Goal: Task Accomplishment & Management: Manage account settings

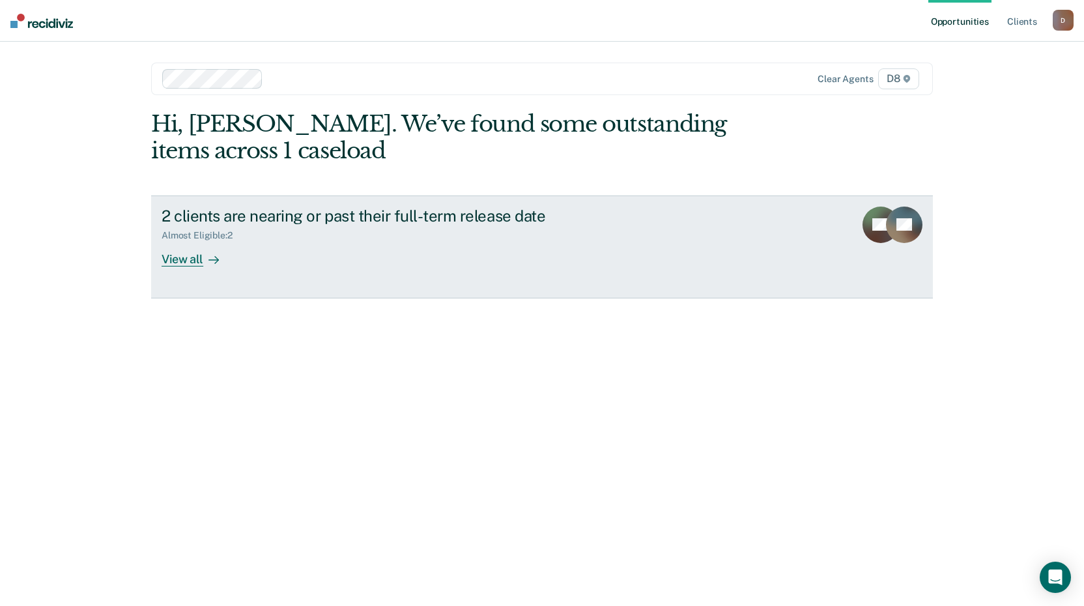
click at [202, 263] on div "View all" at bounding box center [198, 253] width 73 height 25
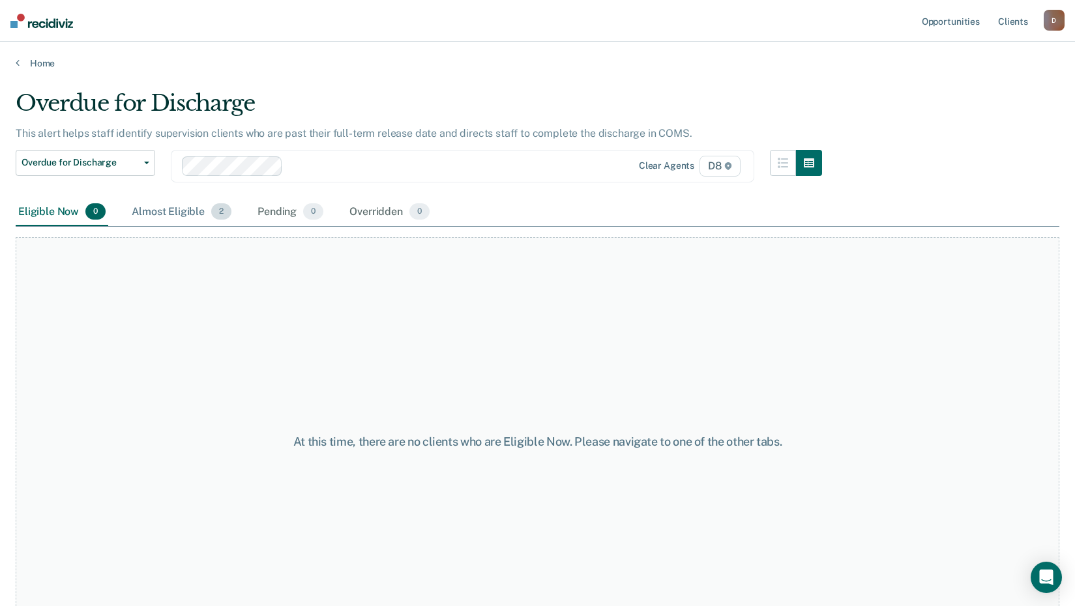
click at [164, 216] on div "Almost Eligible 2" at bounding box center [181, 212] width 105 height 29
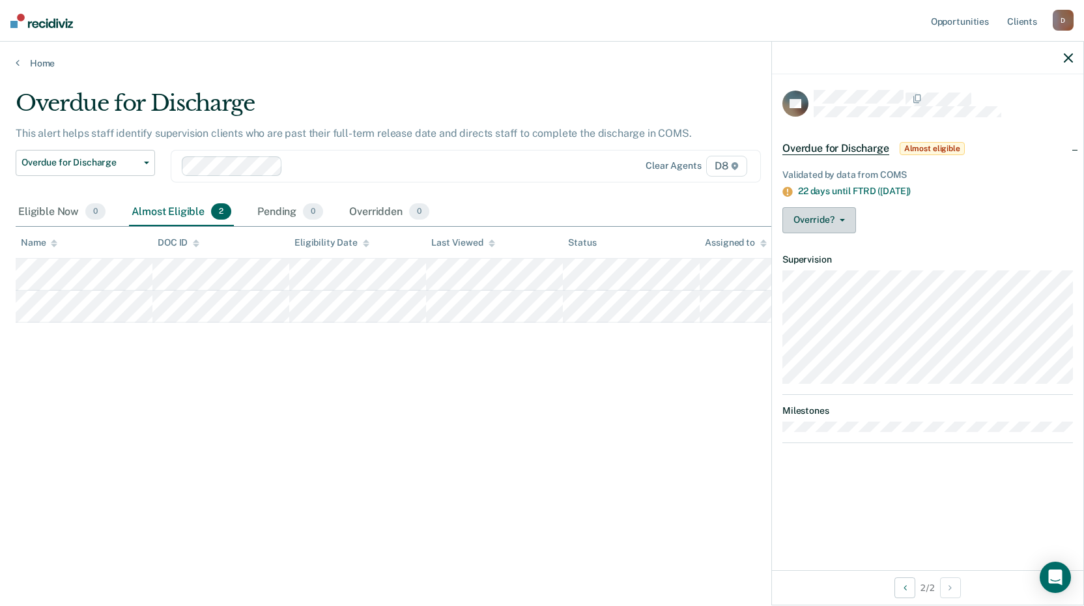
click at [840, 222] on button "Override?" at bounding box center [820, 220] width 74 height 26
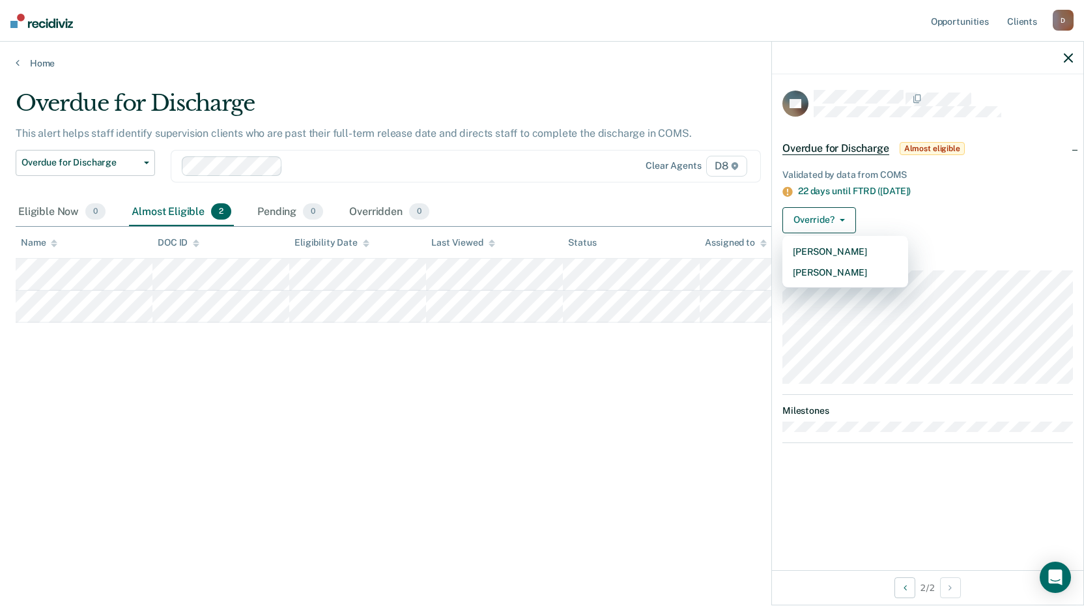
click at [877, 153] on span "Overdue for Discharge" at bounding box center [836, 148] width 107 height 13
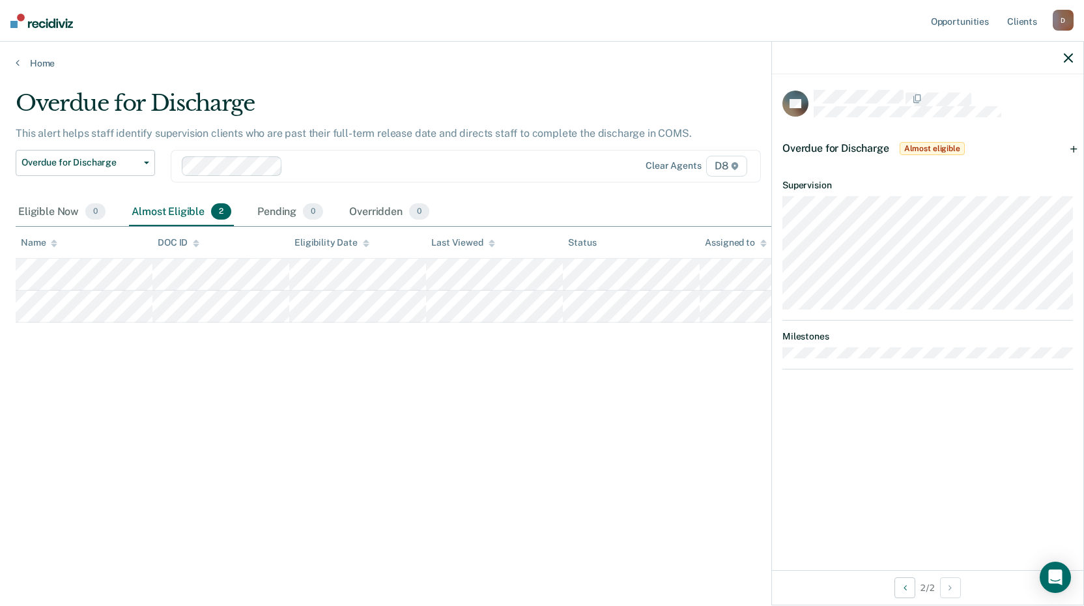
click at [877, 153] on div "Overdue for Discharge Almost eligible" at bounding box center [875, 148] width 185 height 21
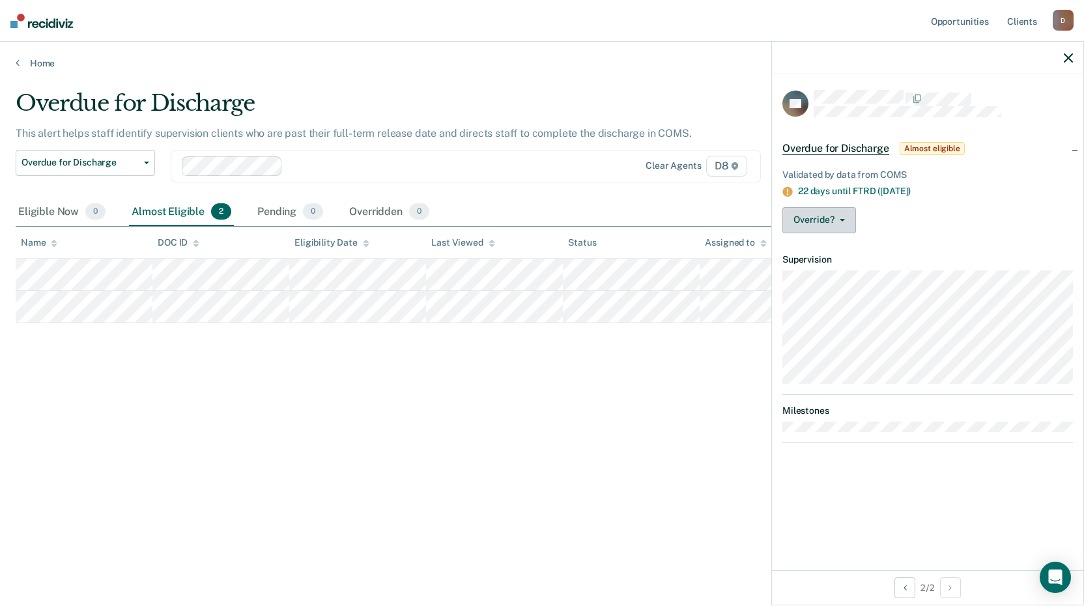
click at [844, 229] on button "Override?" at bounding box center [820, 220] width 74 height 26
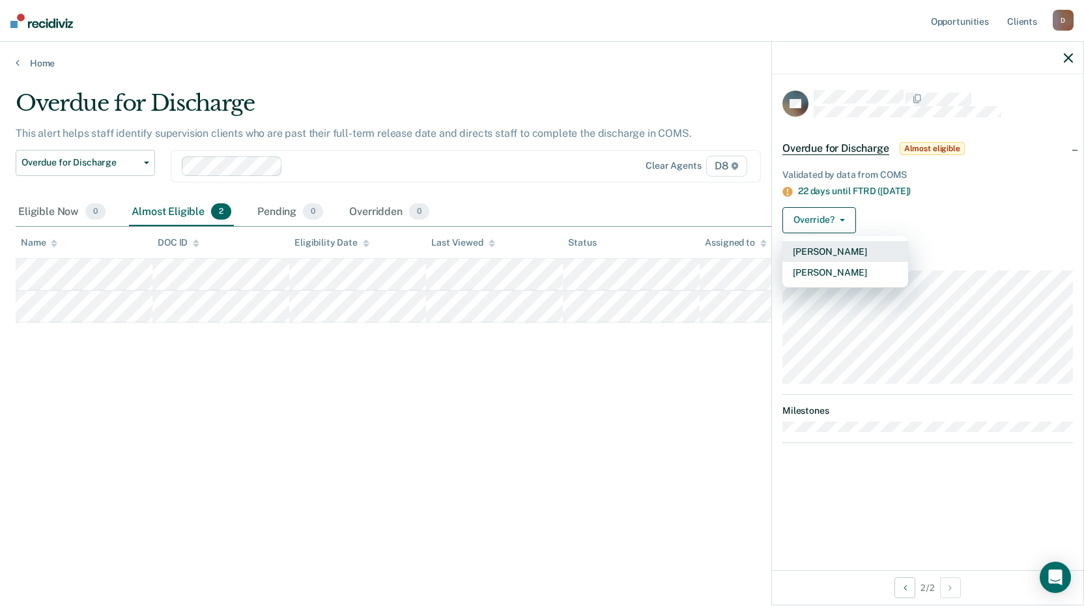
click at [837, 248] on button "[PERSON_NAME]" at bounding box center [846, 251] width 126 height 21
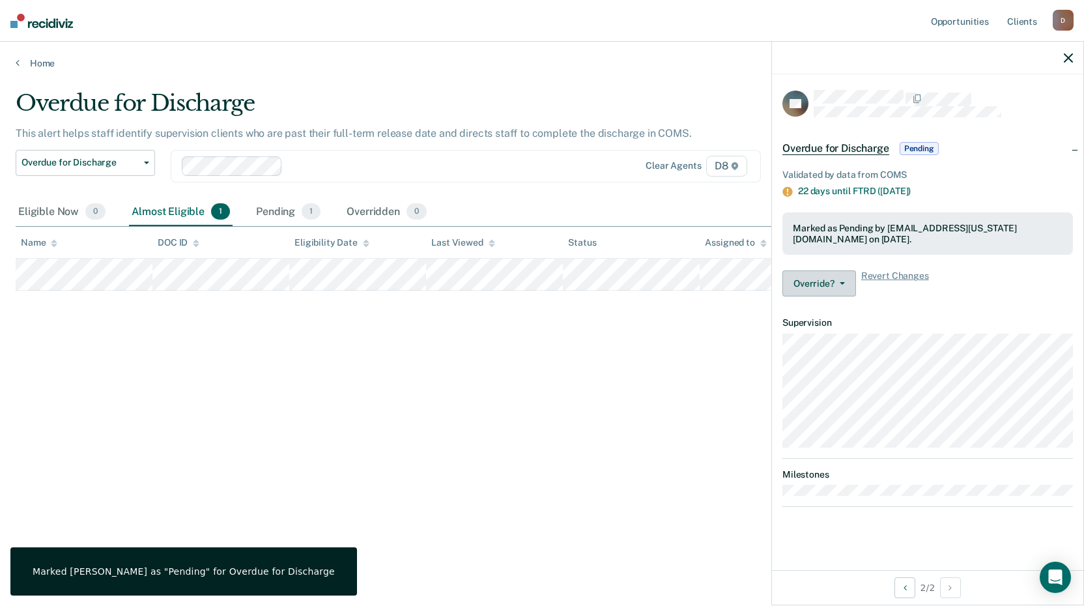
click at [846, 278] on button "Override?" at bounding box center [820, 283] width 74 height 26
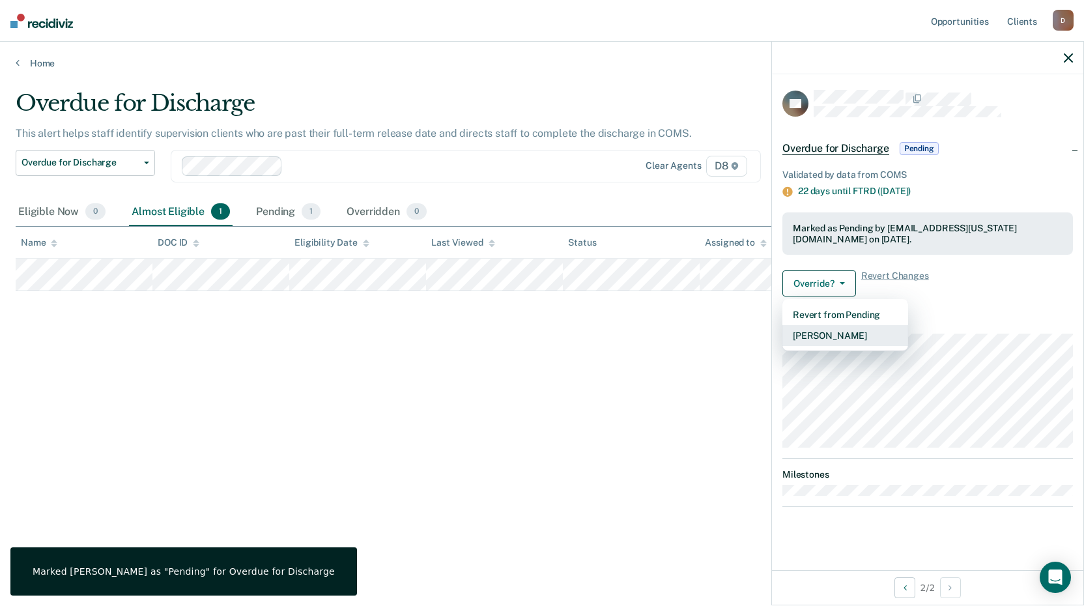
click at [841, 331] on button "[PERSON_NAME]" at bounding box center [846, 335] width 126 height 21
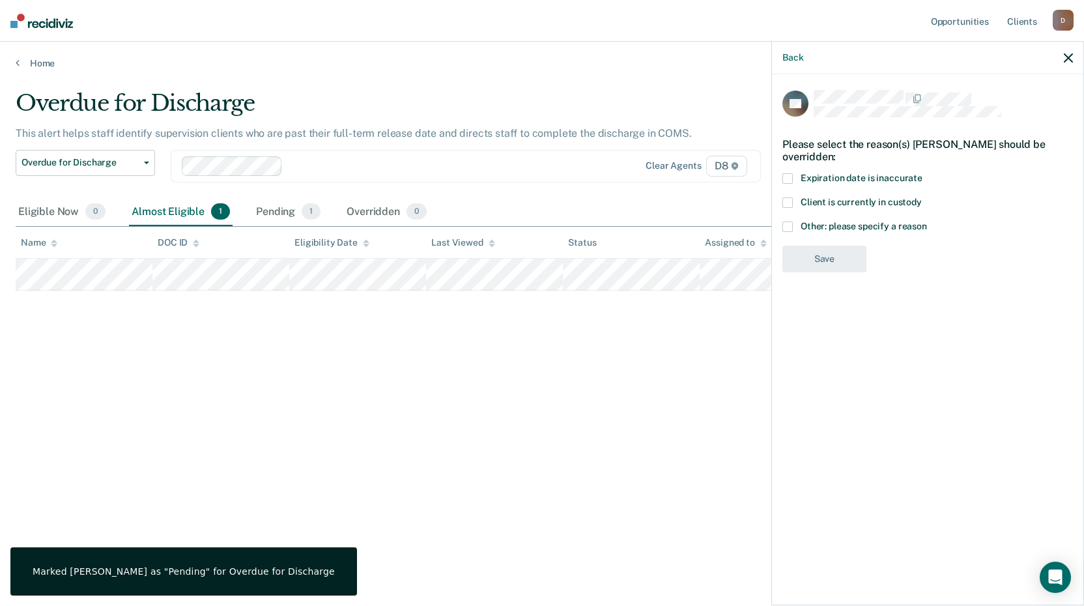
click at [791, 228] on span at bounding box center [788, 227] width 10 height 10
click at [927, 222] on input "Other: please specify a reason" at bounding box center [927, 222] width 0 height 0
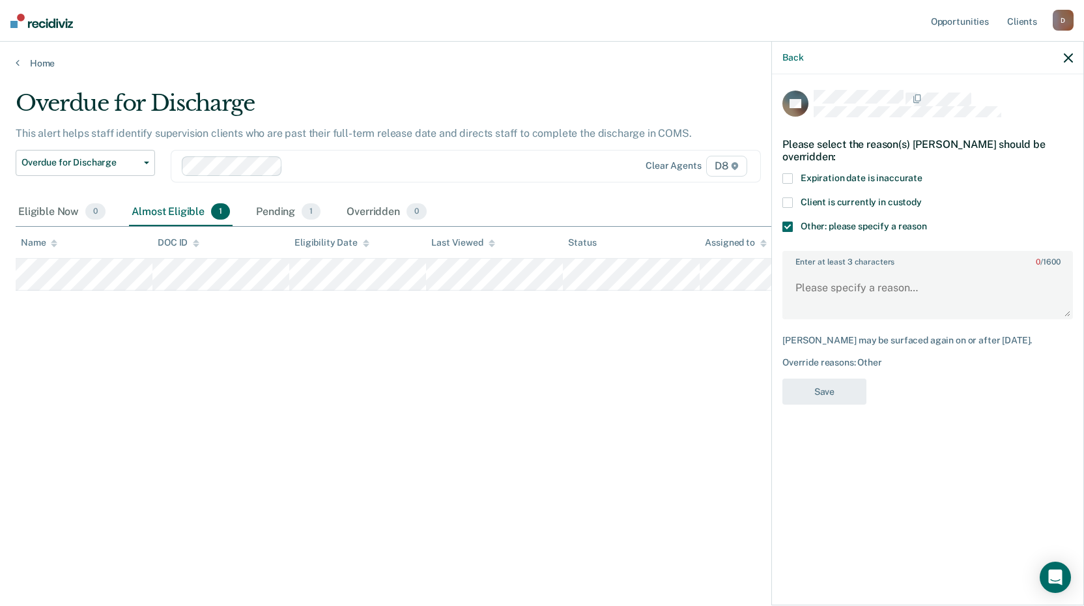
click at [847, 266] on div "Enter at least 3 characters 0 / 1600" at bounding box center [928, 285] width 291 height 68
click at [846, 289] on textarea "Enter at least 3 characters 0 / 1600" at bounding box center [928, 294] width 288 height 48
type textarea "Will discharge as schedule. No early discharge, sex offender."
click at [820, 388] on button "Save" at bounding box center [825, 392] width 84 height 27
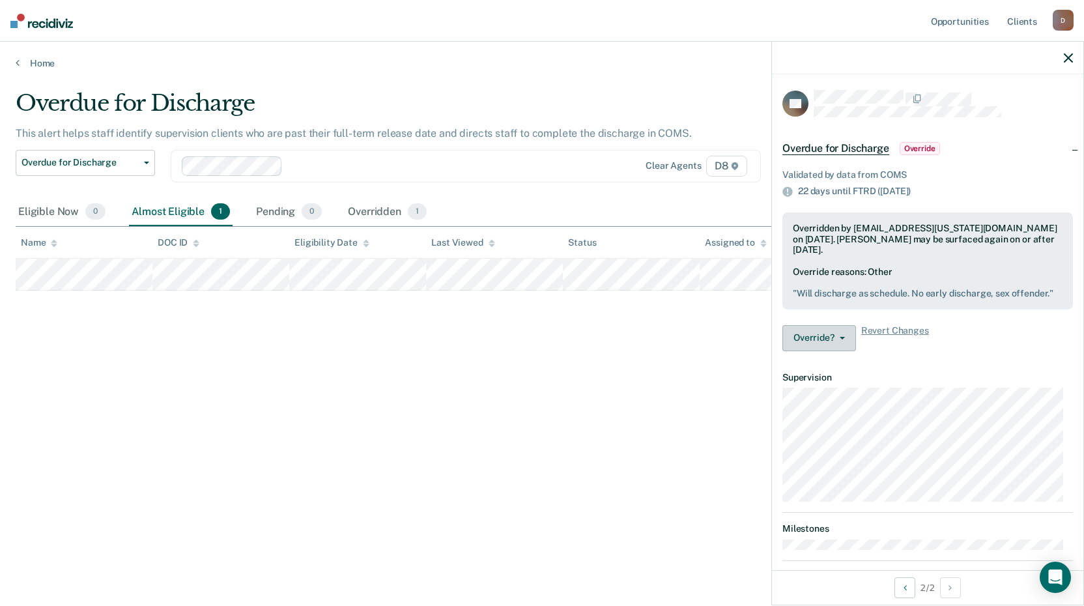
click at [830, 362] on div "Validated by data from COMS 22 days until FTRD ([DATE]) Overridden by [EMAIL_AD…" at bounding box center [928, 258] width 312 height 208
